Goal: Transaction & Acquisition: Purchase product/service

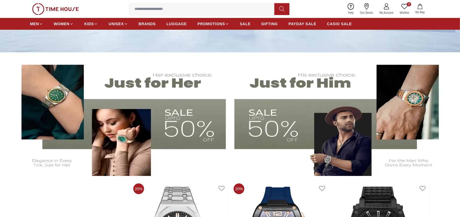
scroll to position [161, 0]
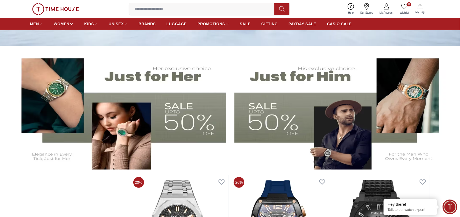
click at [284, 79] on img at bounding box center [340, 110] width 213 height 118
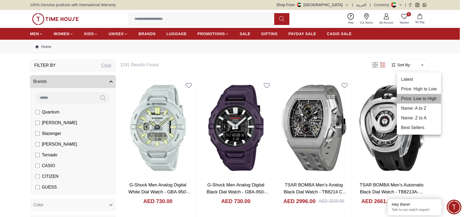
click at [425, 98] on li "Price: Low to High" at bounding box center [419, 99] width 44 height 10
type input "*"
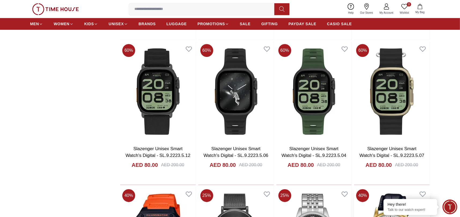
scroll to position [1043, 0]
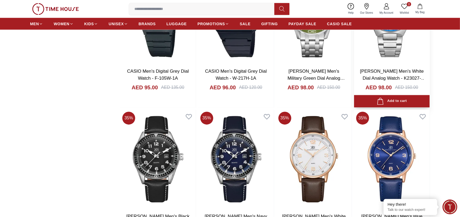
scroll to position [2222, 0]
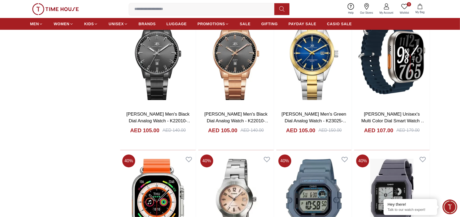
scroll to position [2865, 0]
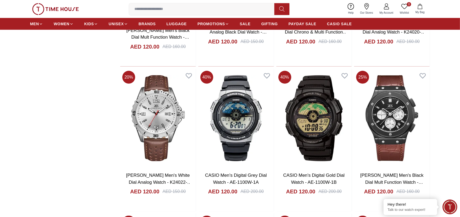
scroll to position [4397, 0]
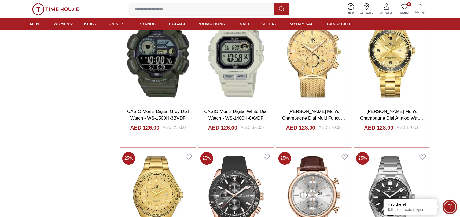
scroll to position [5228, 0]
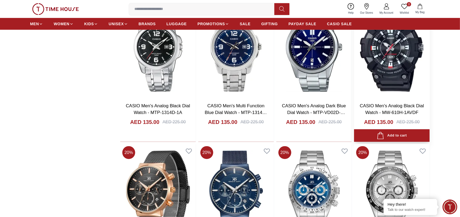
scroll to position [6085, 0]
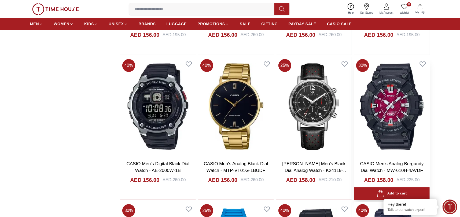
scroll to position [8525, 0]
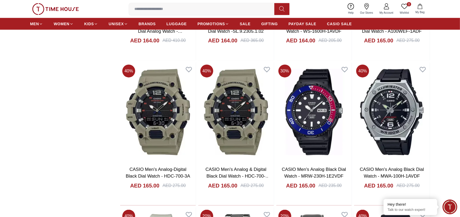
scroll to position [9272, 0]
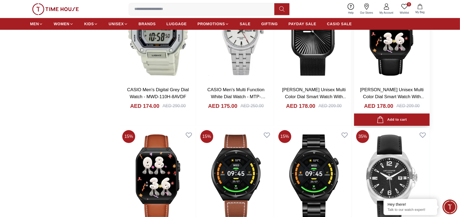
scroll to position [10012, 0]
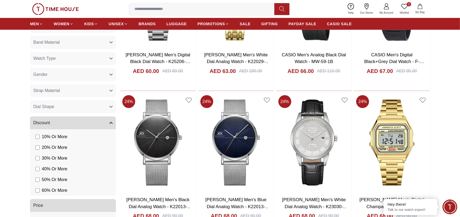
scroll to position [322, 0]
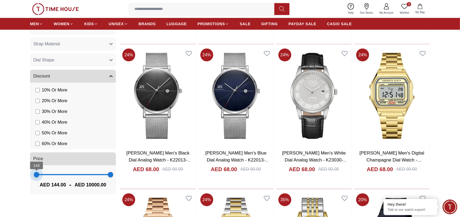
type input "***"
drag, startPoint x: 36, startPoint y: 173, endPoint x: 37, endPoint y: 176, distance: 3.0
click at [37, 176] on span "180" at bounding box center [36, 174] width 5 height 5
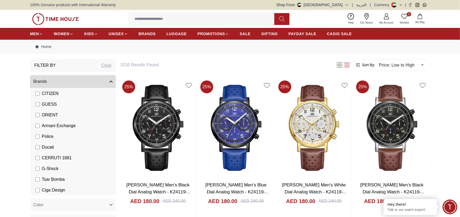
drag, startPoint x: 105, startPoint y: 174, endPoint x: 102, endPoint y: 175, distance: 3.0
click at [102, 175] on li "Tsar Bomba" at bounding box center [74, 179] width 84 height 11
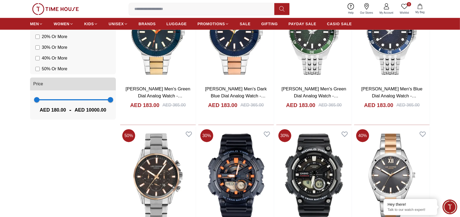
scroll to position [375, 0]
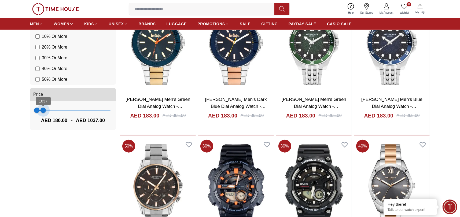
type input "***"
drag, startPoint x: 111, startPoint y: 109, endPoint x: 42, endPoint y: 123, distance: 70.7
click at [42, 123] on div "180 823 AED 180.00 - AED 823.00" at bounding box center [73, 115] width 86 height 29
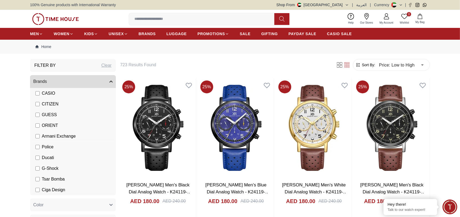
scroll to position [72, 0]
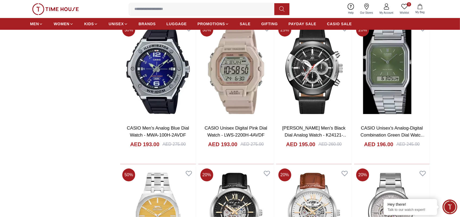
scroll to position [1206, 0]
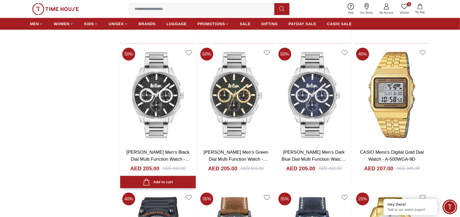
scroll to position [1849, 0]
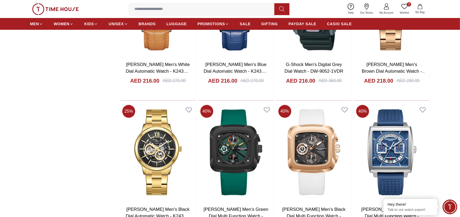
scroll to position [2760, 0]
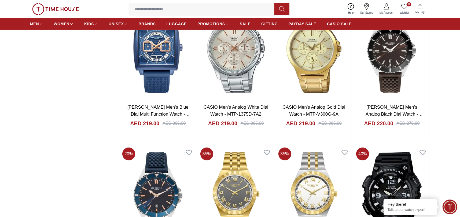
scroll to position [3028, 0]
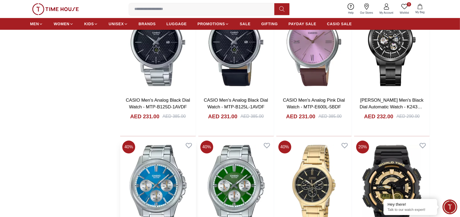
scroll to position [4261, 0]
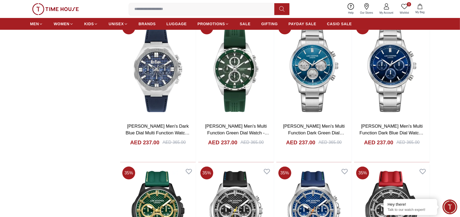
scroll to position [4368, 0]
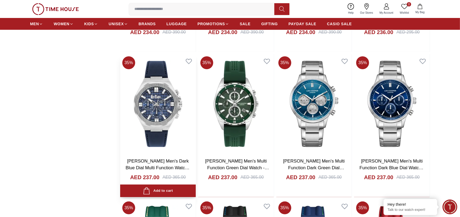
click at [167, 102] on img at bounding box center [158, 103] width 76 height 99
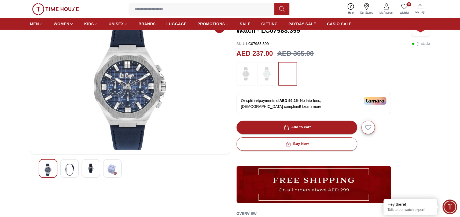
scroll to position [80, 0]
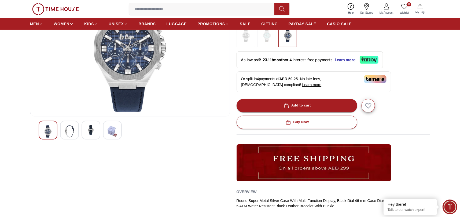
click at [92, 130] on img at bounding box center [91, 130] width 10 height 10
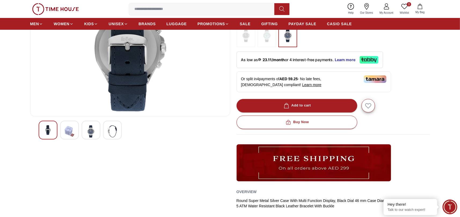
click at [90, 130] on img at bounding box center [91, 131] width 10 height 12
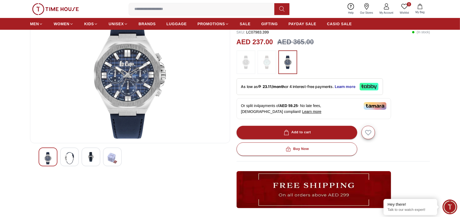
scroll to position [54, 0]
click at [51, 152] on img at bounding box center [48, 158] width 10 height 12
click at [52, 152] on img at bounding box center [48, 158] width 10 height 12
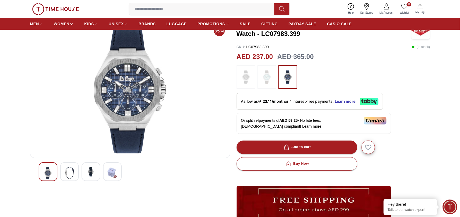
scroll to position [27, 0]
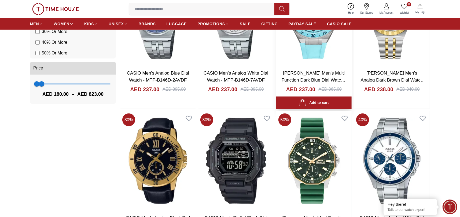
scroll to position [456, 0]
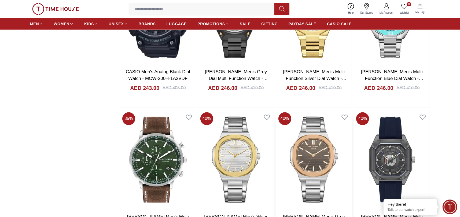
scroll to position [724, 0]
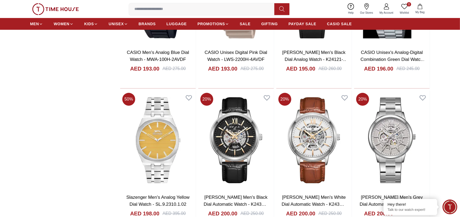
scroll to position [1340, 0]
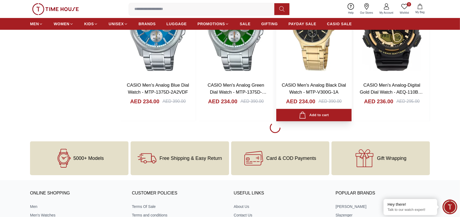
scroll to position [4290, 0]
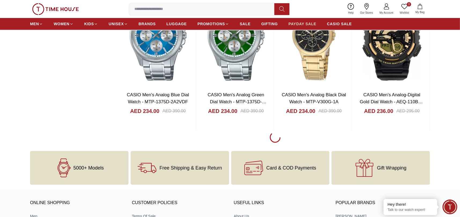
click at [300, 20] on link "PAYDAY SALE" at bounding box center [302, 24] width 28 height 10
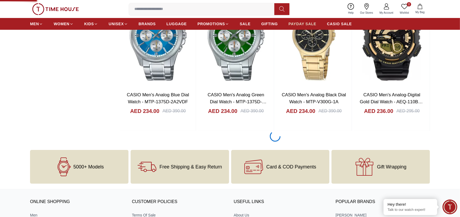
click at [300, 21] on span "PAYDAY SALE" at bounding box center [302, 23] width 28 height 5
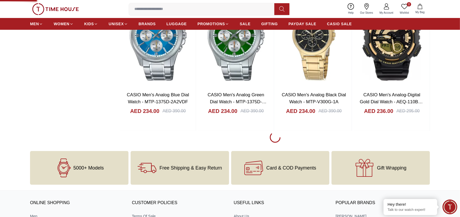
type input "******"
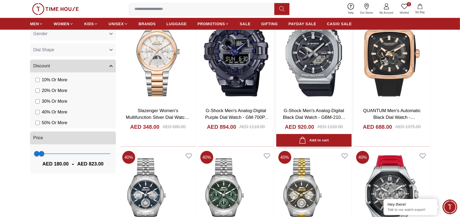
scroll to position [616, 0]
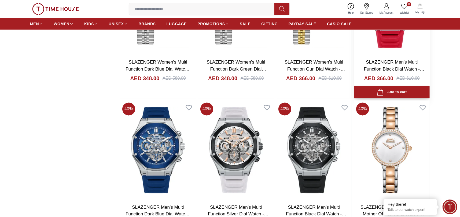
scroll to position [777, 0]
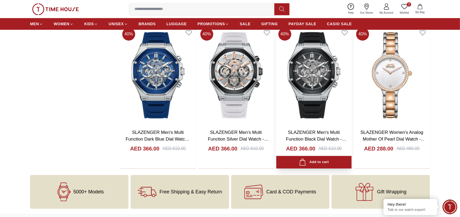
click at [331, 85] on img at bounding box center [314, 74] width 76 height 99
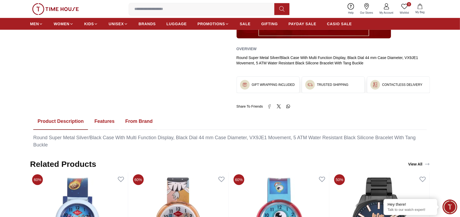
scroll to position [214, 0]
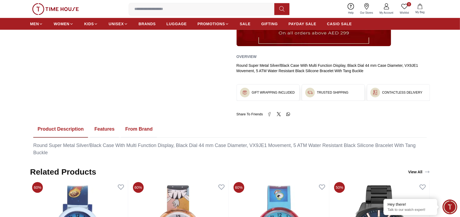
click at [122, 128] on button "From Brand" at bounding box center [139, 129] width 36 height 17
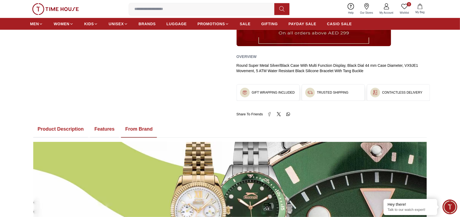
click at [119, 128] on ul "Product Description Features From Brand" at bounding box center [229, 129] width 393 height 17
click at [111, 129] on button "Features" at bounding box center [104, 129] width 29 height 17
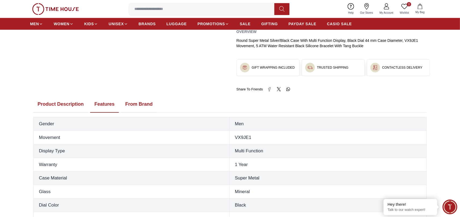
scroll to position [295, 0]
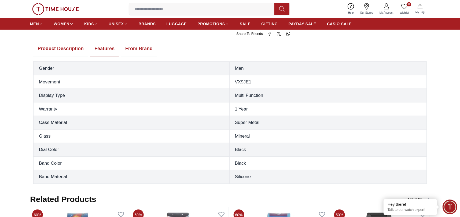
click at [145, 43] on button "From Brand" at bounding box center [139, 48] width 36 height 17
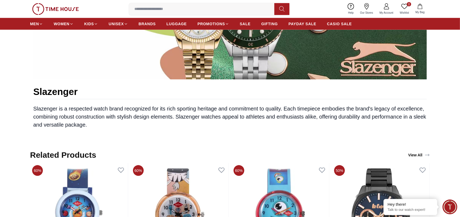
scroll to position [348, 0]
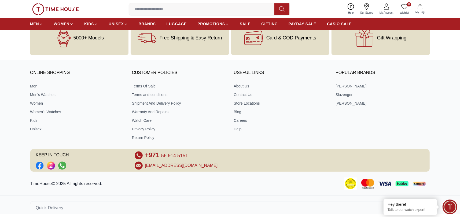
scroll to position [933, 0]
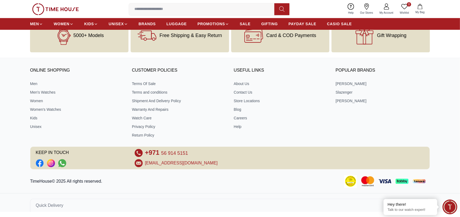
scroll to position [773, 0]
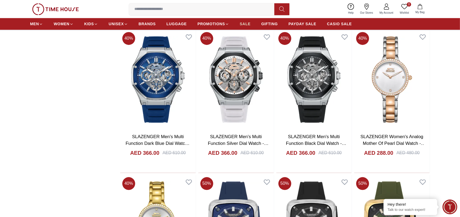
click at [243, 22] on span "SALE" at bounding box center [245, 23] width 11 height 5
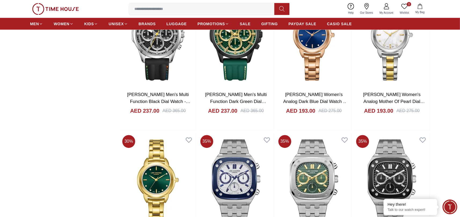
scroll to position [724, 0]
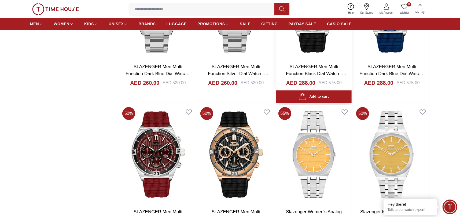
scroll to position [1152, 0]
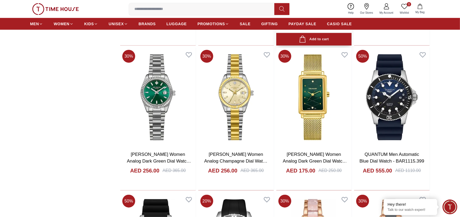
scroll to position [1876, 0]
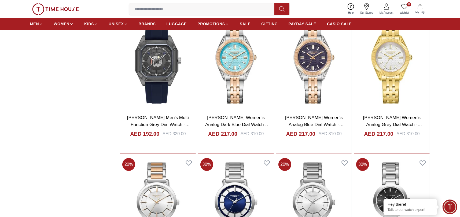
scroll to position [2707, 0]
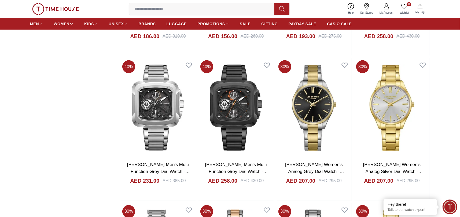
scroll to position [3511, 0]
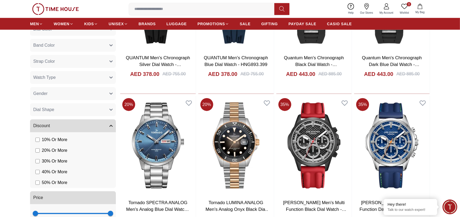
scroll to position [456, 0]
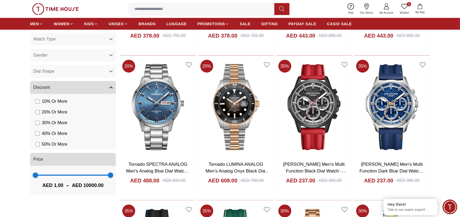
click at [78, 56] on button "Gender" at bounding box center [73, 55] width 86 height 13
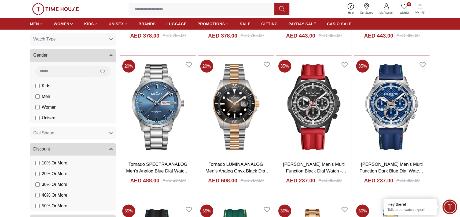
click at [47, 96] on span "Men" at bounding box center [46, 96] width 8 height 6
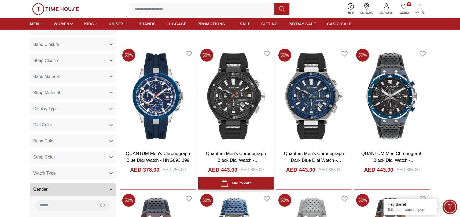
scroll to position [322, 0]
click at [231, 107] on img at bounding box center [236, 96] width 76 height 99
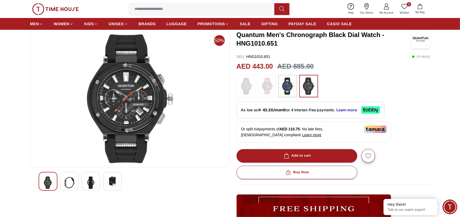
scroll to position [80, 0]
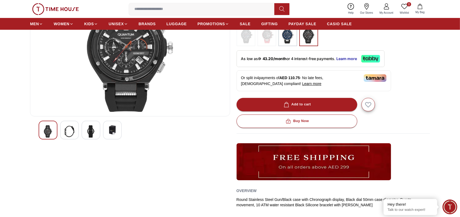
click at [94, 130] on img at bounding box center [91, 131] width 10 height 12
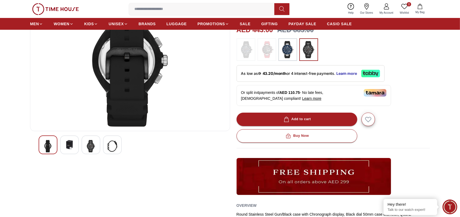
scroll to position [54, 0]
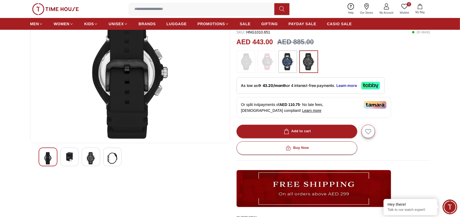
click at [65, 150] on div at bounding box center [69, 156] width 19 height 19
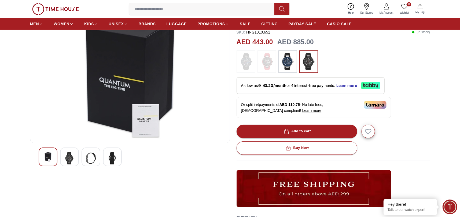
click at [45, 157] on img at bounding box center [48, 157] width 10 height 10
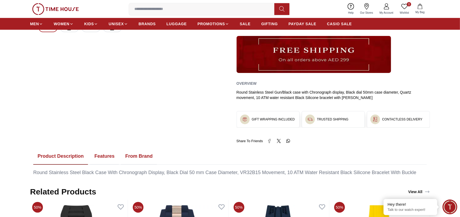
scroll to position [268, 0]
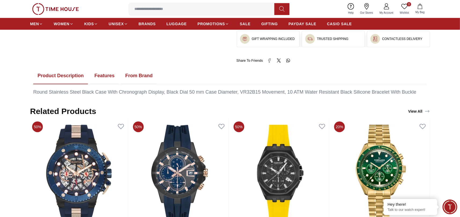
click at [137, 75] on button "From Brand" at bounding box center [139, 76] width 36 height 17
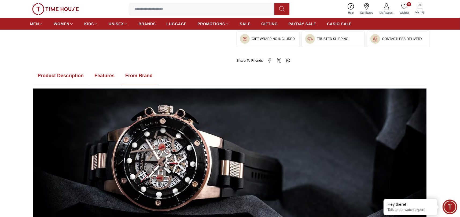
click at [112, 75] on button "Features" at bounding box center [104, 76] width 29 height 17
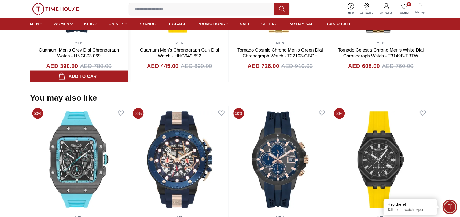
scroll to position [616, 0]
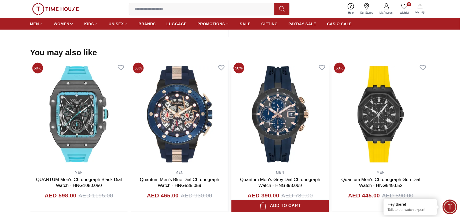
click at [265, 121] on img at bounding box center [280, 114] width 98 height 107
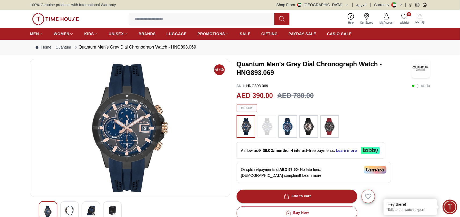
click at [305, 125] on img at bounding box center [308, 126] width 13 height 17
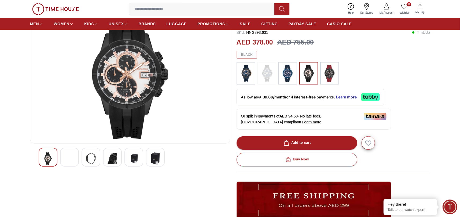
scroll to position [54, 0]
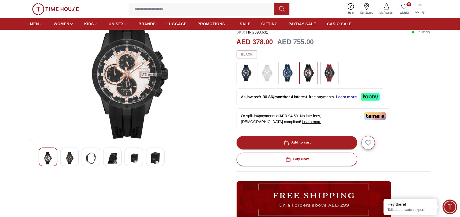
click at [85, 155] on div at bounding box center [90, 156] width 19 height 19
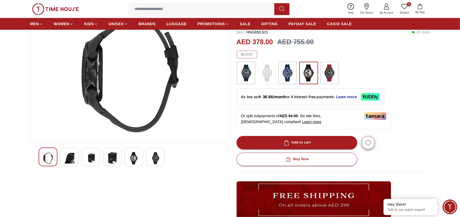
click at [72, 155] on img at bounding box center [70, 158] width 10 height 12
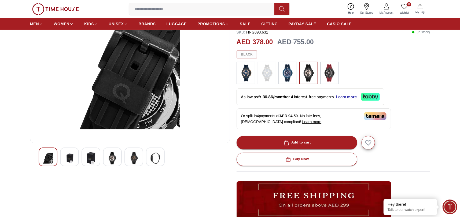
click at [53, 155] on div at bounding box center [48, 156] width 19 height 19
click at [114, 162] on img at bounding box center [112, 158] width 10 height 12
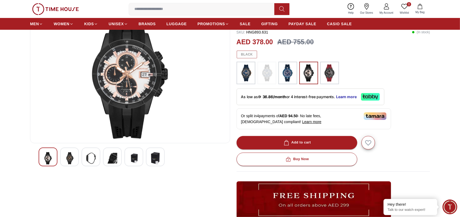
click at [130, 162] on img at bounding box center [134, 158] width 10 height 12
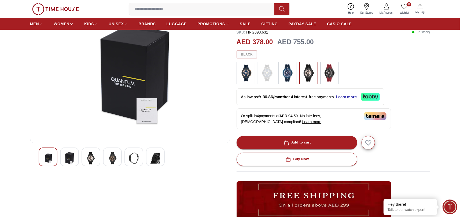
click at [112, 160] on img at bounding box center [112, 158] width 10 height 12
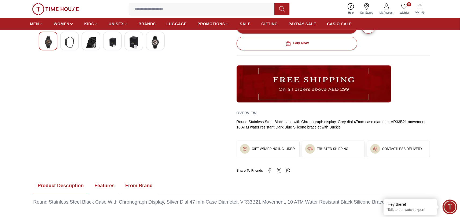
scroll to position [241, 0]
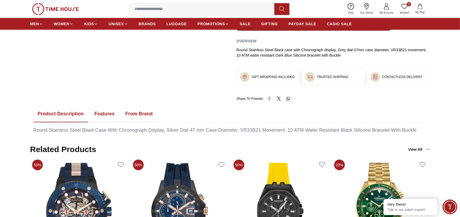
click at [136, 116] on button "From Brand" at bounding box center [139, 114] width 36 height 17
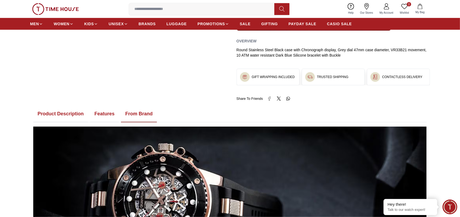
click at [105, 114] on button "Features" at bounding box center [104, 114] width 29 height 17
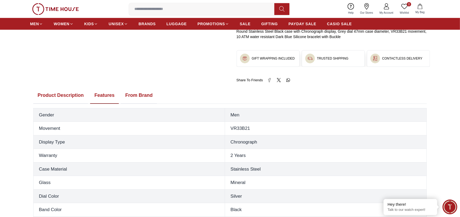
scroll to position [268, 0]
